Goal: Information Seeking & Learning: Learn about a topic

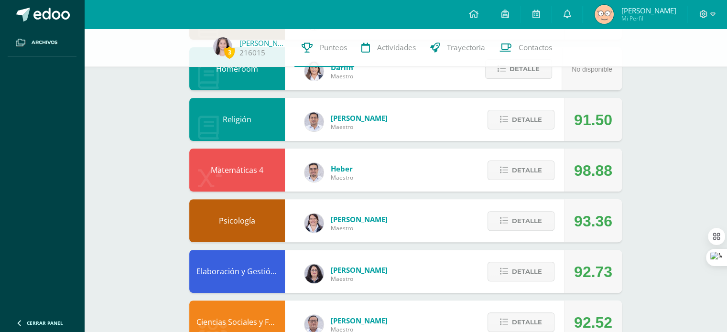
scroll to position [256, 0]
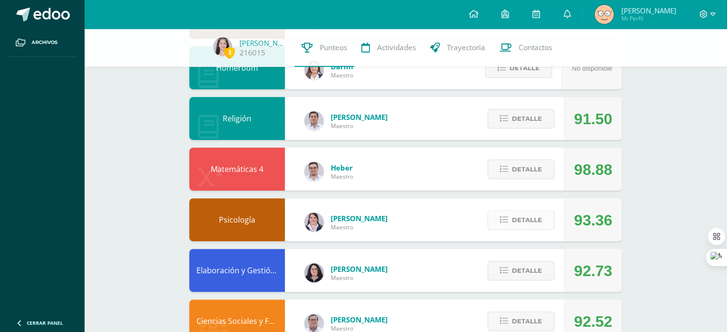
click at [541, 225] on span "Detalle" at bounding box center [527, 220] width 30 height 18
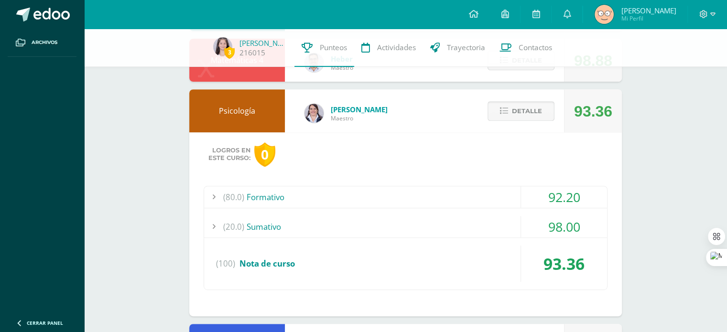
scroll to position [367, 0]
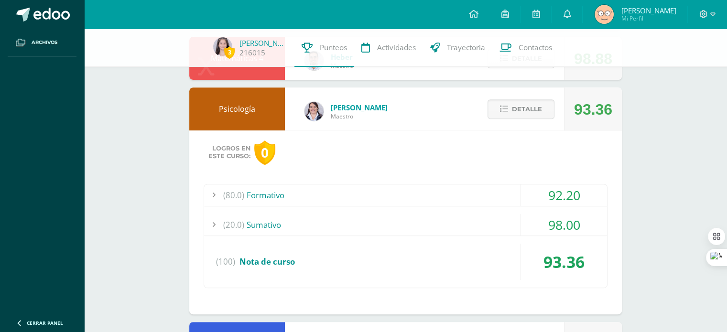
click at [481, 195] on div "(80.0) Formativo" at bounding box center [405, 196] width 403 height 22
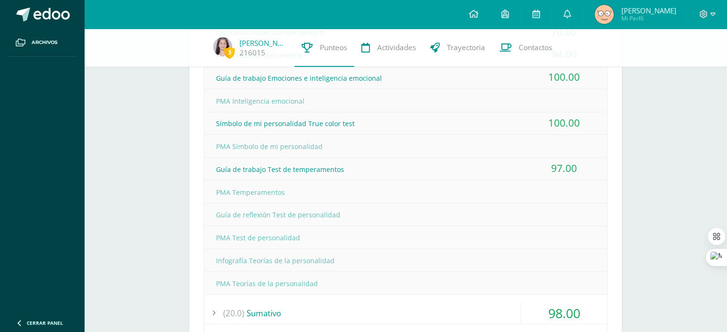
scroll to position [554, 0]
drag, startPoint x: 353, startPoint y: 210, endPoint x: 230, endPoint y: 206, distance: 123.4
click at [230, 206] on div "Guía de reflexión Test de personalidad" at bounding box center [405, 214] width 403 height 22
drag, startPoint x: 332, startPoint y: 259, endPoint x: 212, endPoint y: 258, distance: 120.5
click at [212, 258] on div "Infografía Teorías de la personalidad" at bounding box center [405, 260] width 403 height 22
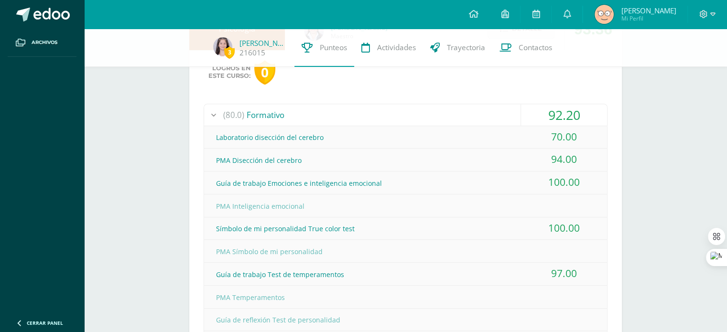
scroll to position [446, 0]
click at [399, 111] on div "(80.0) Formativo" at bounding box center [405, 117] width 403 height 22
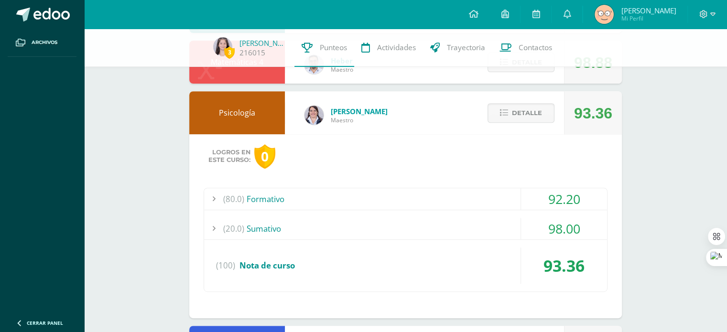
scroll to position [363, 0]
click at [522, 109] on span "Detalle" at bounding box center [527, 114] width 30 height 18
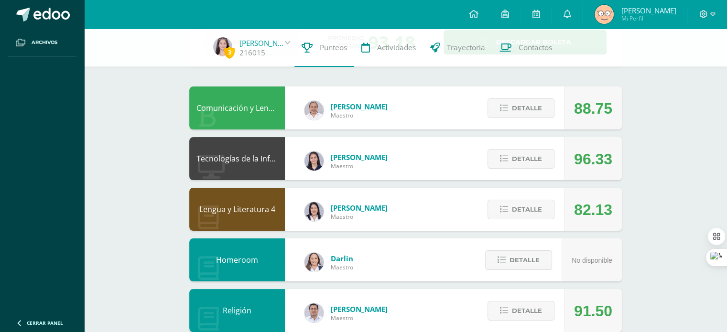
scroll to position [0, 0]
